Goal: Navigation & Orientation: Find specific page/section

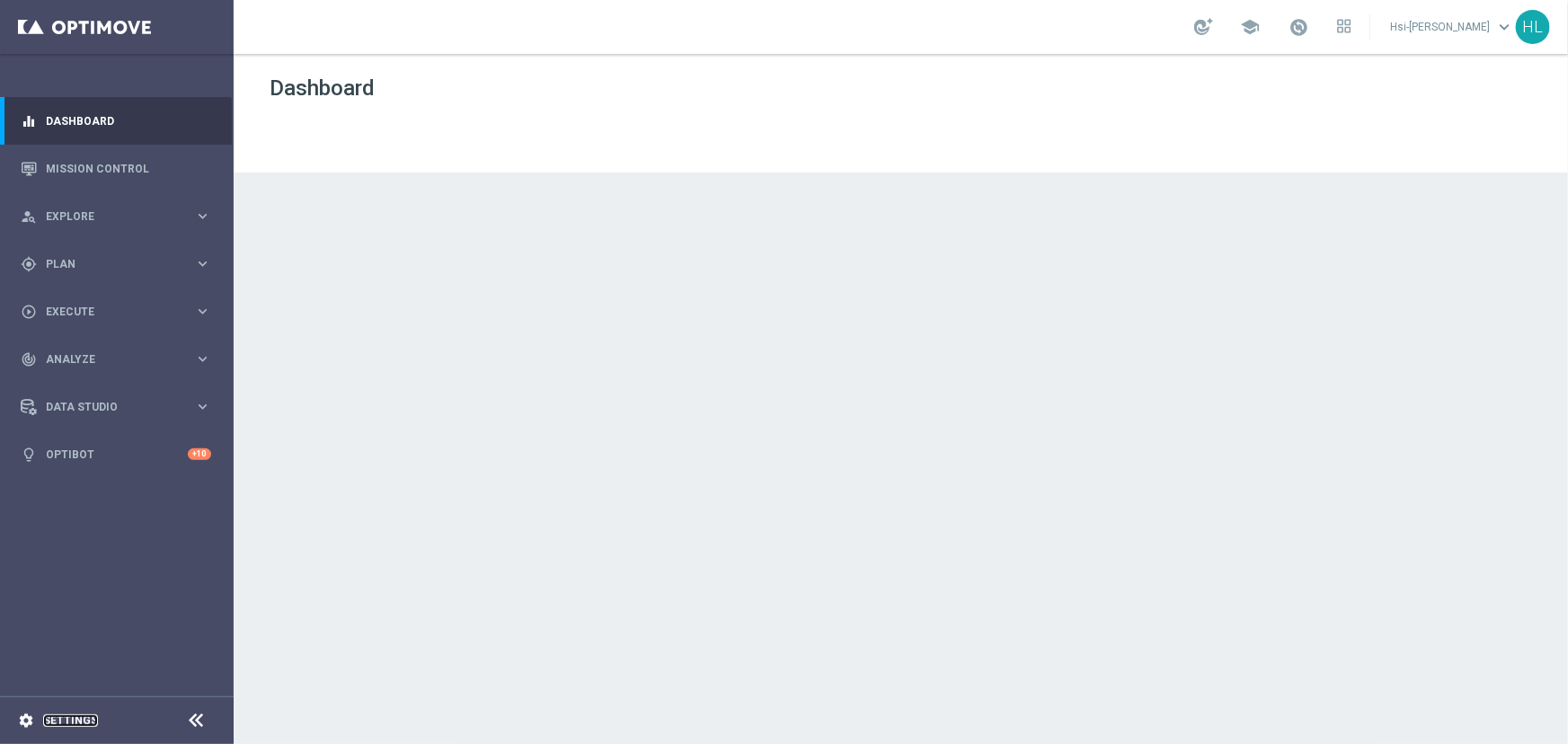
click at [92, 723] on link "Settings" at bounding box center [70, 721] width 55 height 11
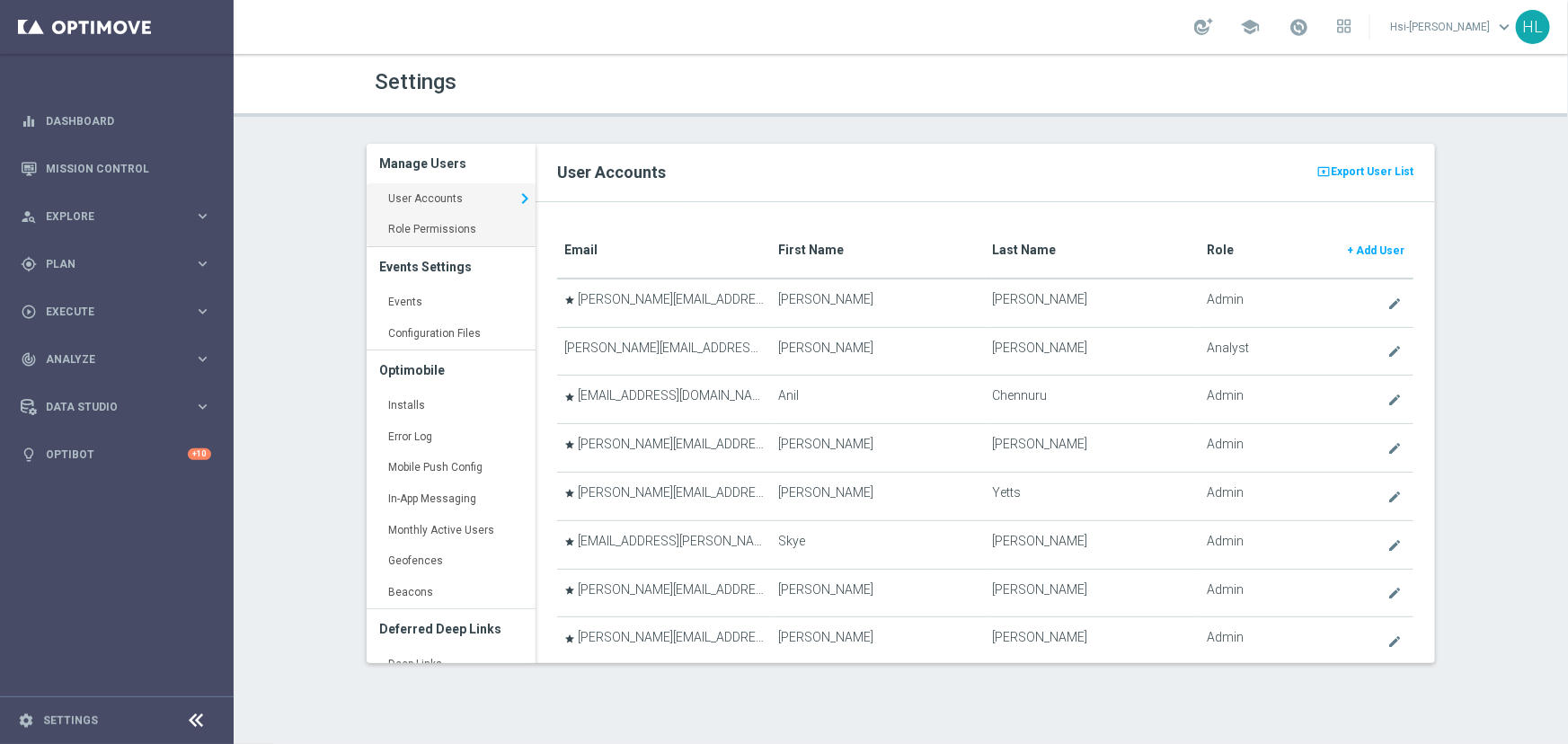
click at [459, 217] on link "Role Permissions keyboard_arrow_right" at bounding box center [451, 230] width 169 height 33
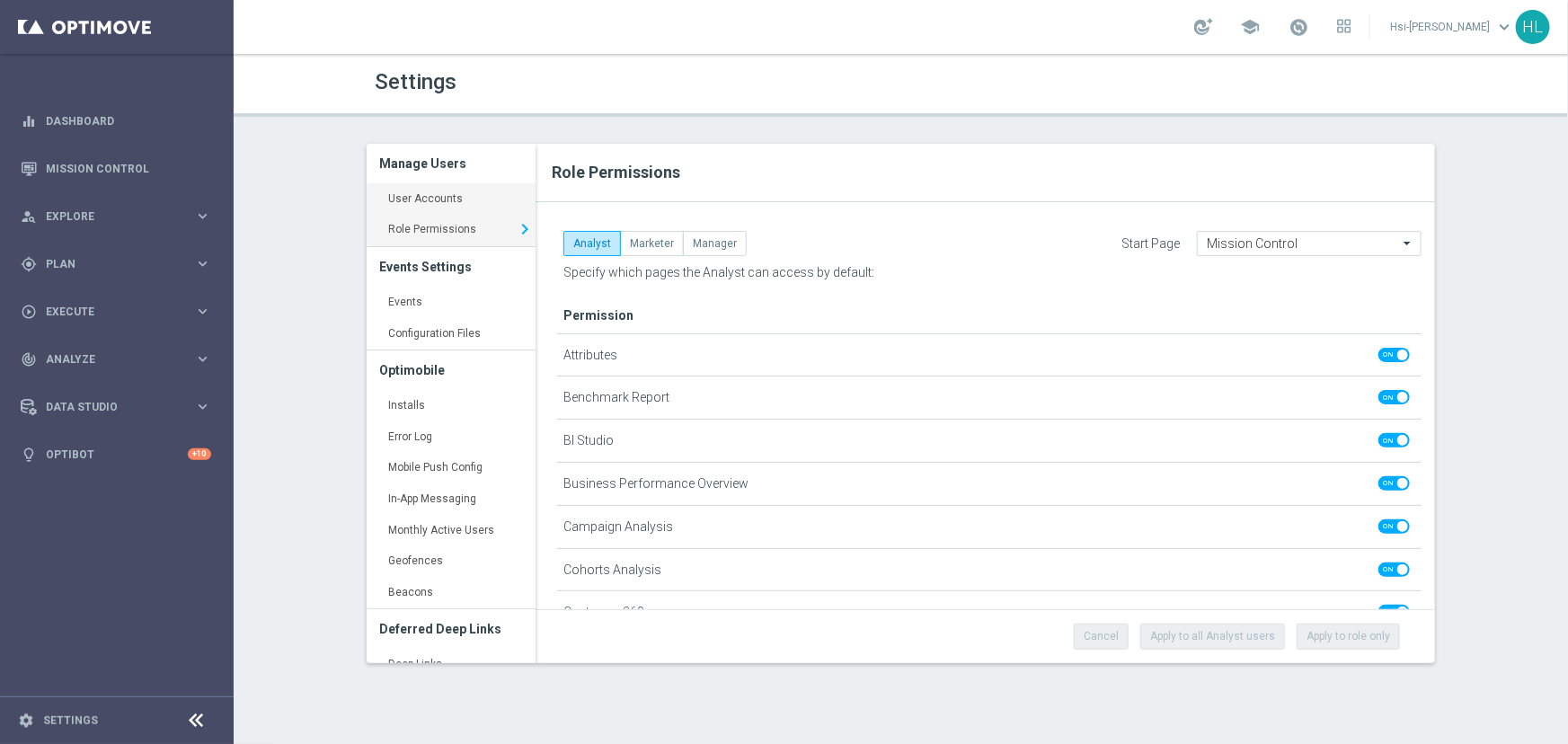
click at [440, 206] on link "User Accounts keyboard_arrow_right" at bounding box center [451, 199] width 169 height 33
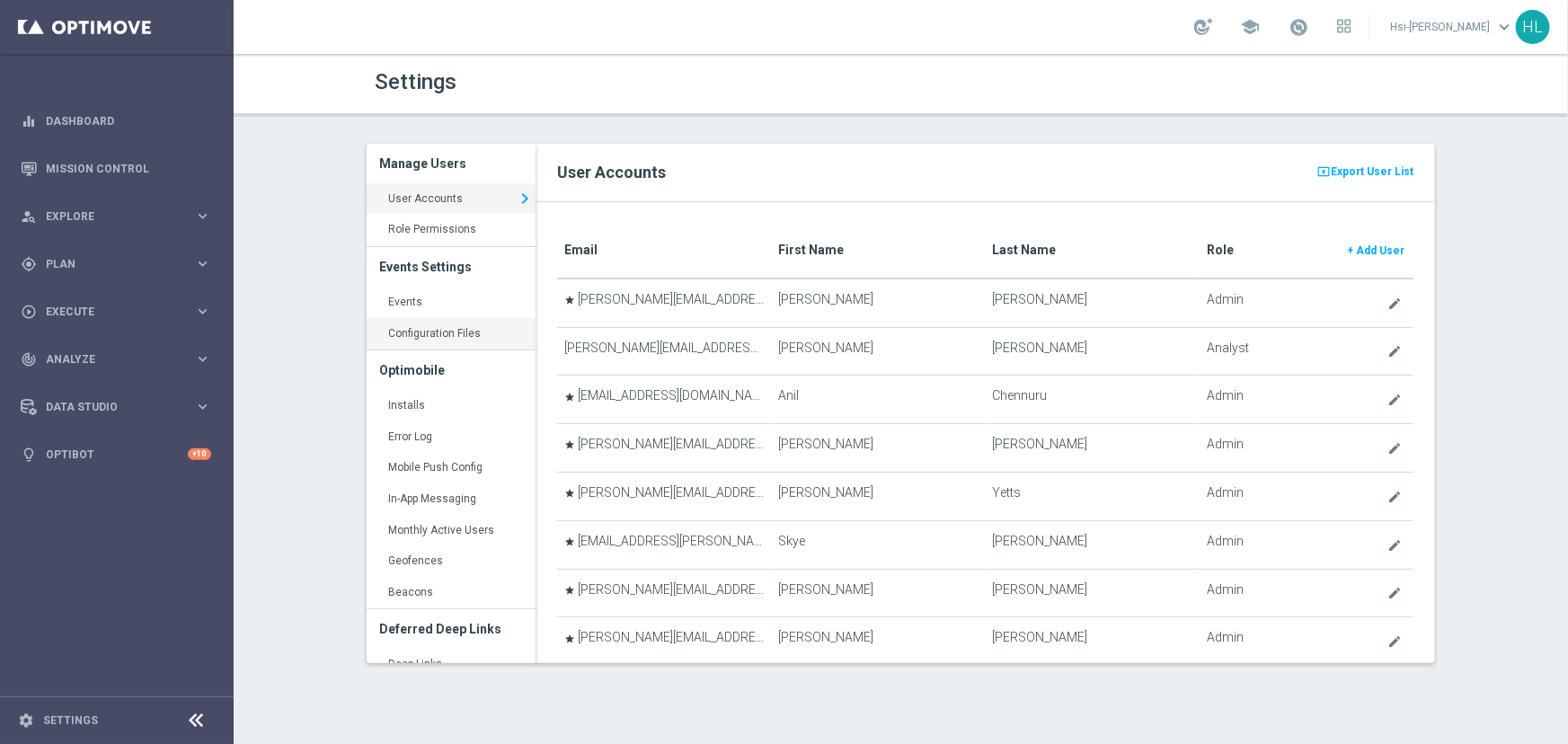
click at [415, 334] on link "Configuration Files keyboard_arrow_right" at bounding box center [451, 334] width 169 height 33
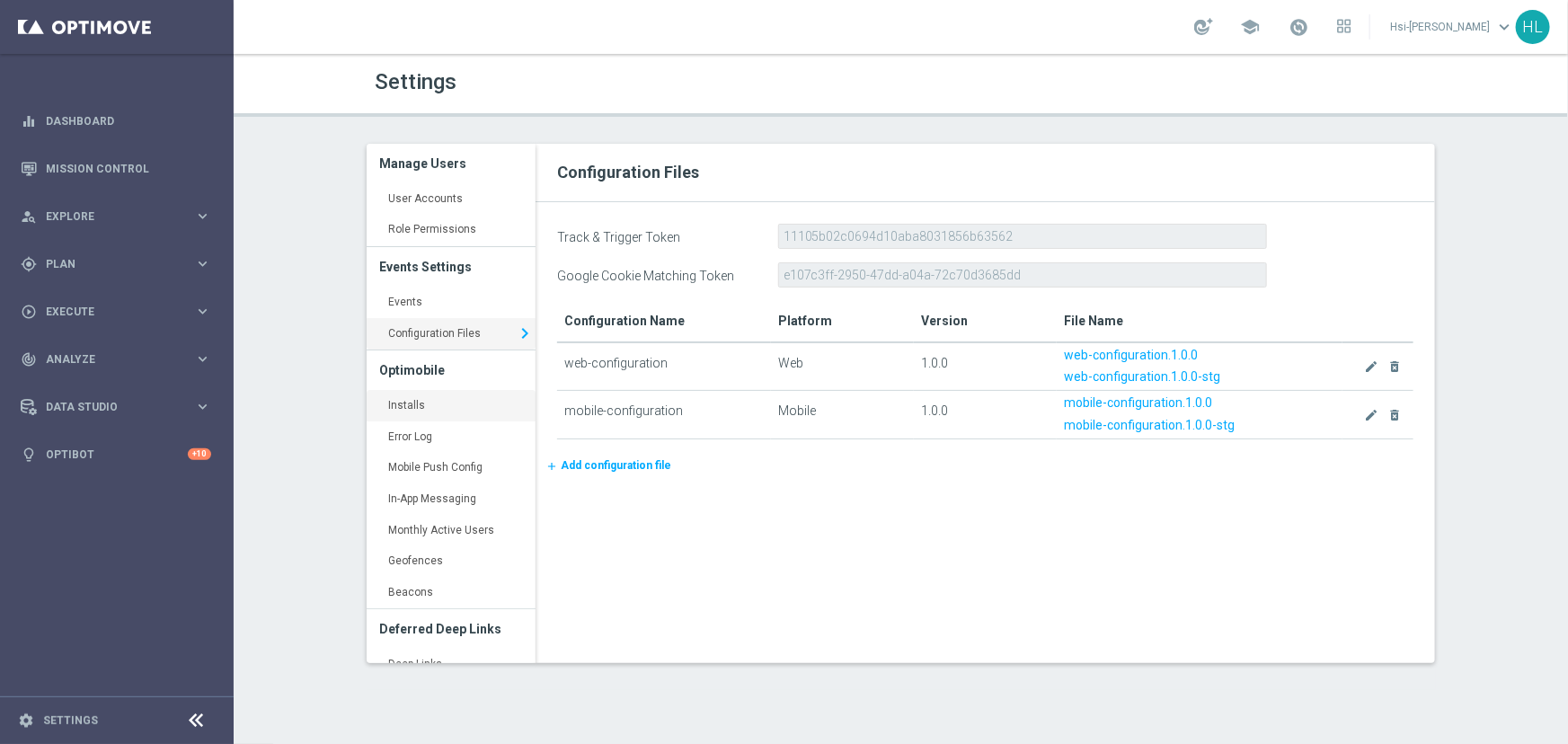
click at [411, 396] on link "Installs keyboard_arrow_right" at bounding box center [451, 406] width 169 height 33
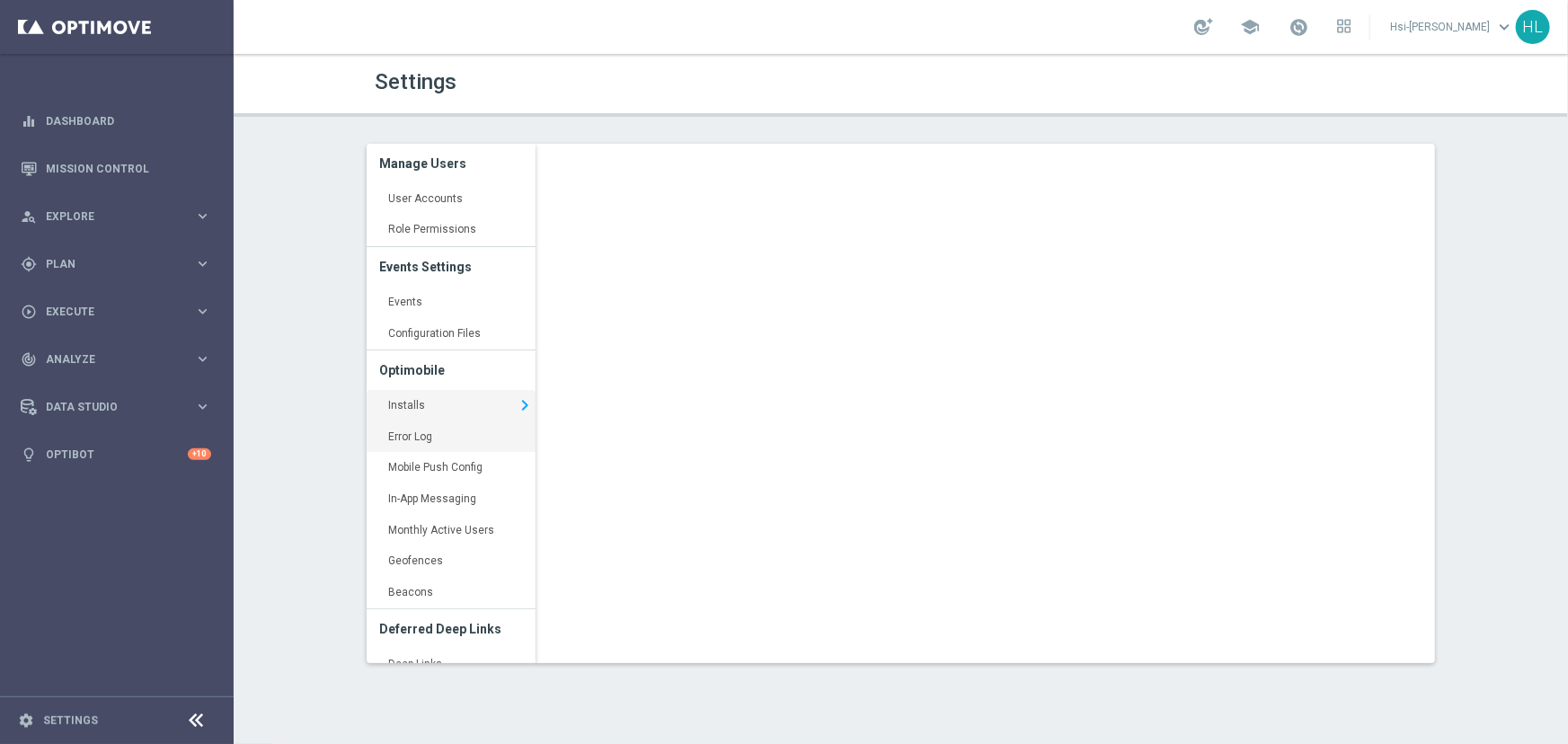
click at [419, 441] on link "Error Log keyboard_arrow_right" at bounding box center [451, 437] width 169 height 33
